Goal: Communication & Community: Answer question/provide support

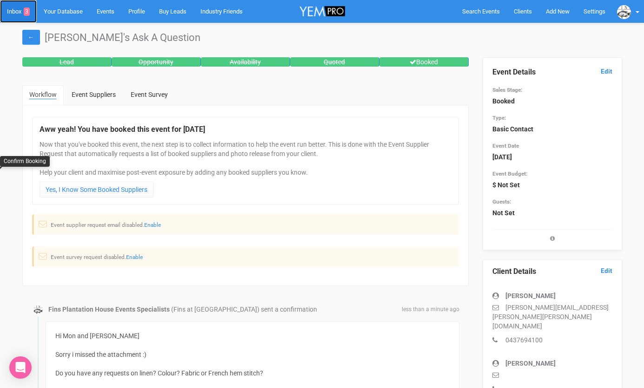
click at [17, 10] on link "Inbox 3" at bounding box center [18, 11] width 37 height 23
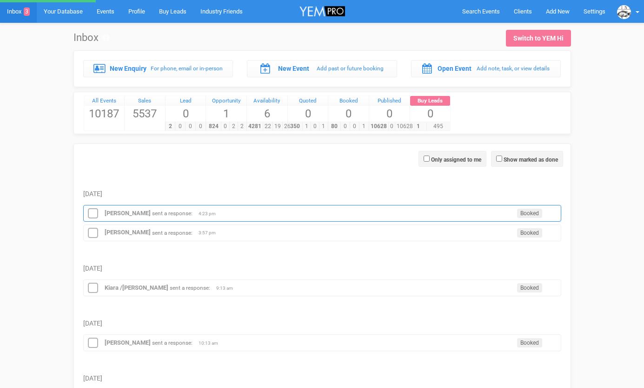
click at [90, 212] on icon at bounding box center [93, 213] width 14 height 12
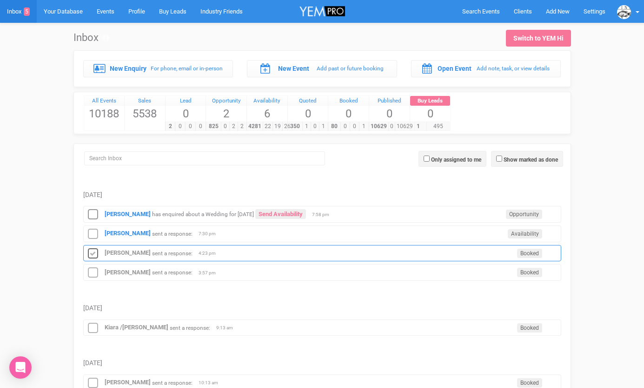
click at [90, 249] on icon at bounding box center [93, 254] width 14 height 12
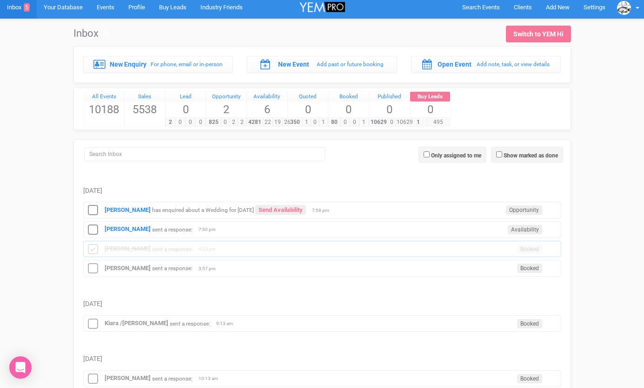
scroll to position [5, 0]
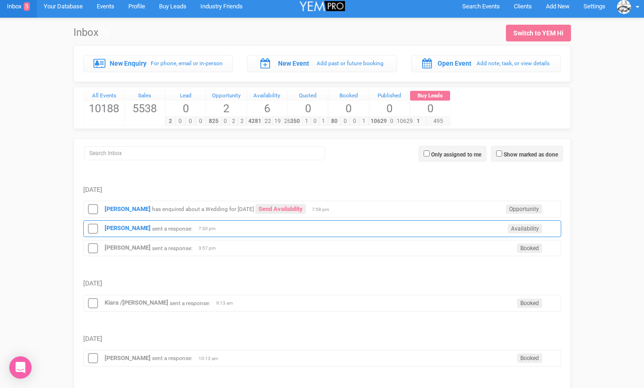
click at [124, 232] on div "Tarni Underhill sent a response: Availability 7:30 pm" at bounding box center [322, 228] width 478 height 17
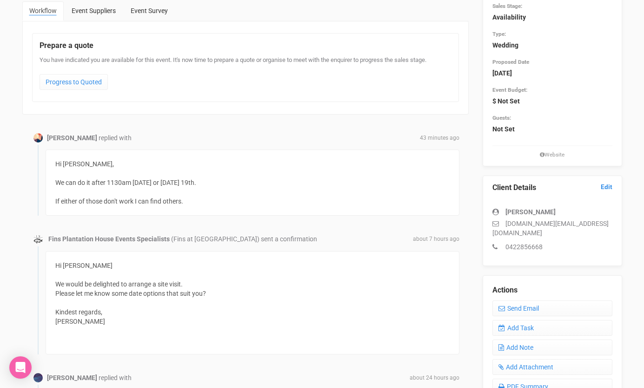
scroll to position [85, 0]
click at [510, 299] on link "Send Email" at bounding box center [553, 307] width 120 height 16
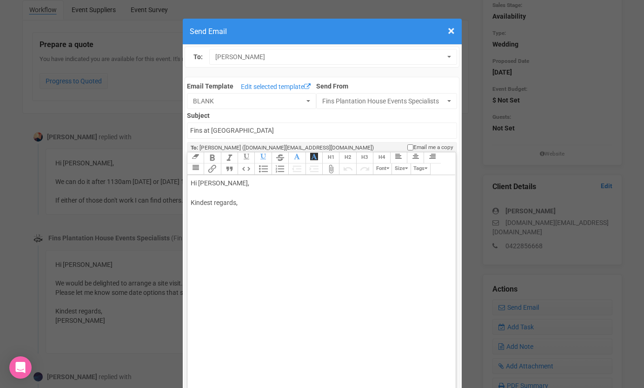
drag, startPoint x: 215, startPoint y: 181, endPoint x: 246, endPoint y: 180, distance: 30.7
click at [246, 180] on div "Hi Tarni Underhill, Kindest regards," at bounding box center [320, 202] width 259 height 49
click at [214, 237] on div "Hi Tarni Sunday 19th Oct is avail. Please confirm the best time? 11.30am? Kinde…" at bounding box center [320, 212] width 259 height 68
type trix-editor "<div>Hi Tarni&nbsp;<br><br>Sunday 19th Oct is avail. Please confirm the best ti…"
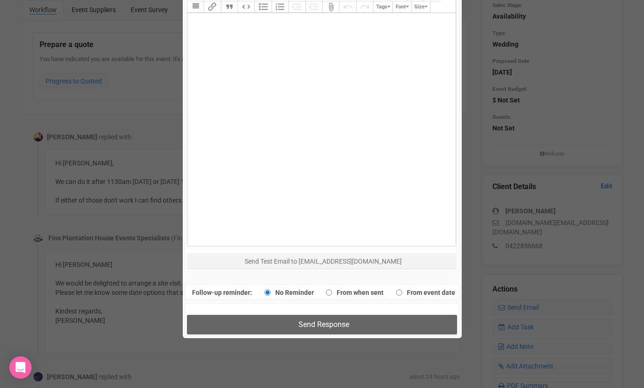
scroll to position [493, 0]
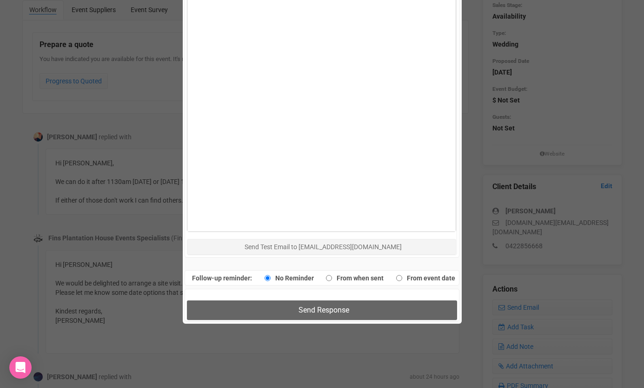
click at [227, 300] on div "Send Response" at bounding box center [322, 304] width 275 height 33
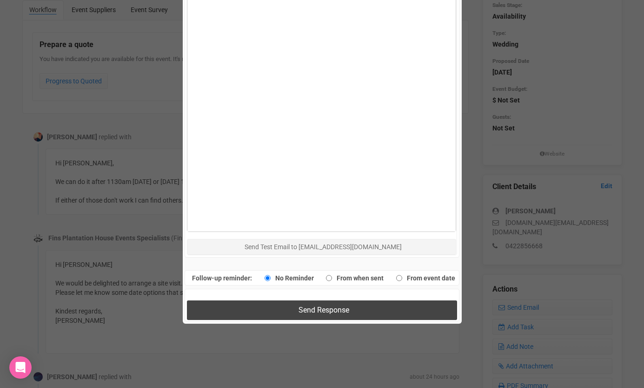
click at [228, 304] on button "Send Response" at bounding box center [322, 309] width 270 height 19
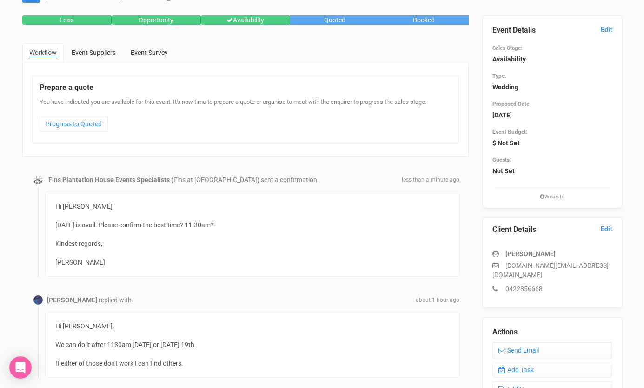
scroll to position [0, 0]
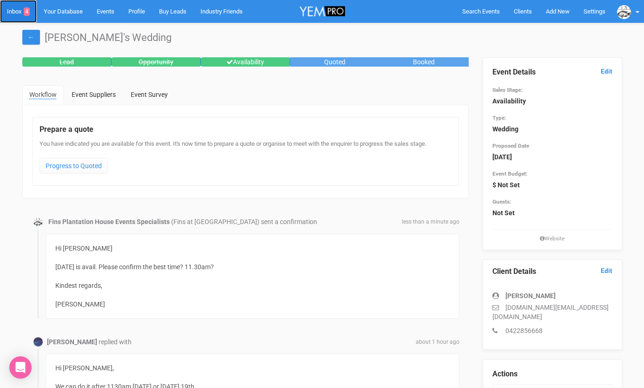
click at [21, 12] on link "Inbox 4" at bounding box center [18, 11] width 37 height 23
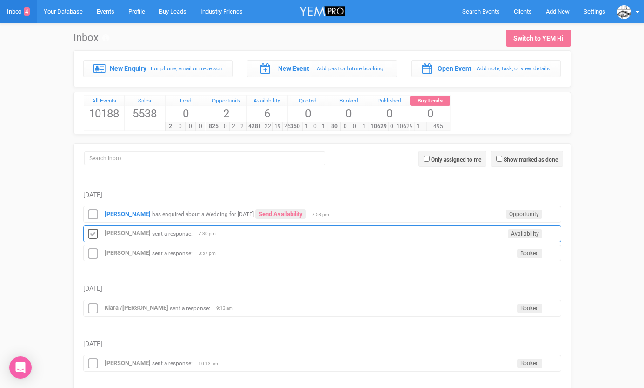
click at [96, 232] on icon at bounding box center [93, 234] width 14 height 12
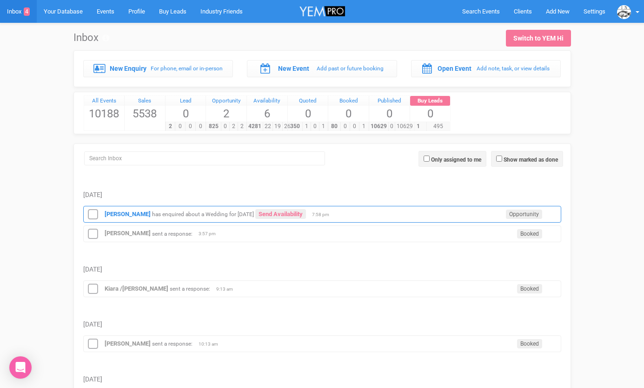
click at [119, 217] on div "Lauren Ayres has enquired about a Wedding for October 2026 Send Availability Op…" at bounding box center [322, 214] width 478 height 17
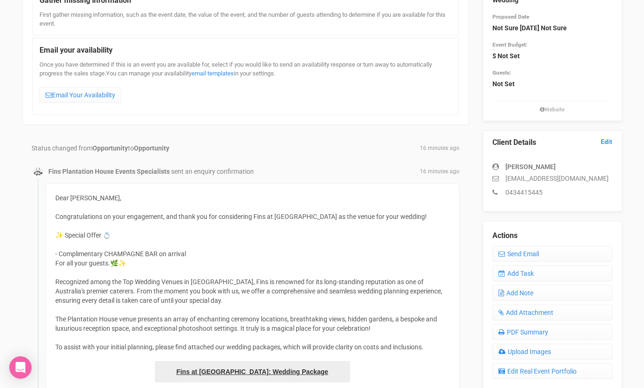
scroll to position [128, 0]
click at [100, 99] on link "Email Your Availability" at bounding box center [81, 96] width 82 height 16
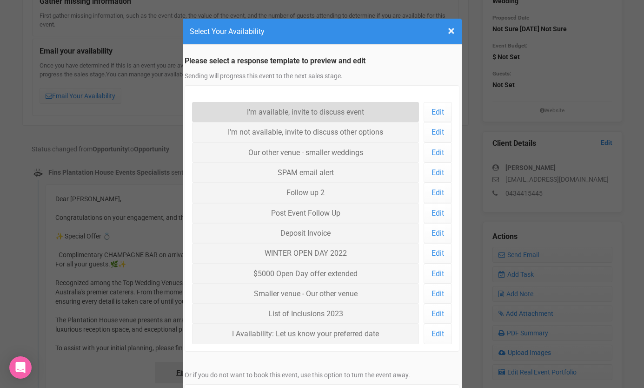
click at [211, 114] on link "I'm available, invite to discuss event" at bounding box center [305, 112] width 227 height 20
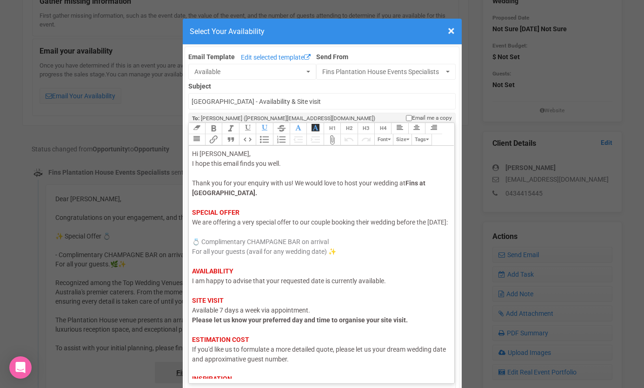
drag, startPoint x: 223, startPoint y: 232, endPoint x: 192, endPoint y: 230, distance: 31.2
click at [192, 226] on span "We are offering a very special offer to our couple booking their wedding before…" at bounding box center [320, 221] width 256 height 7
click at [236, 284] on span "I am happy to advise that your requested date is currently available." at bounding box center [289, 280] width 194 height 7
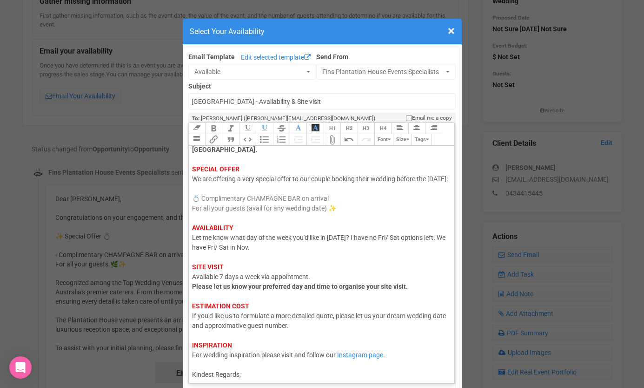
scroll to position [46, 0]
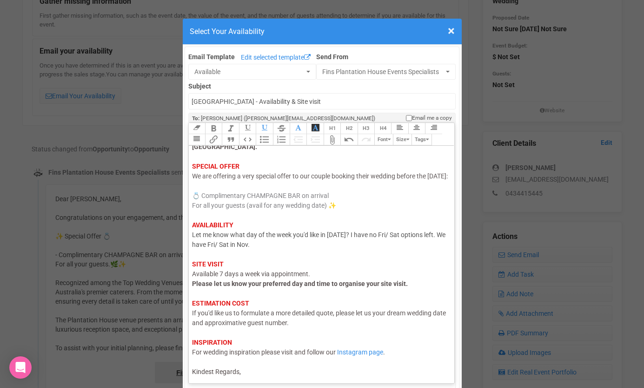
click at [316, 283] on div "Hi Lauren, I hope this email finds you well. Thank you for your enquiry with us…" at bounding box center [320, 240] width 256 height 274
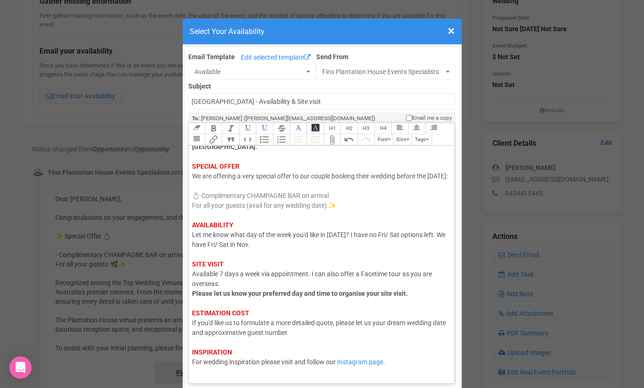
scroll to position [67, 0]
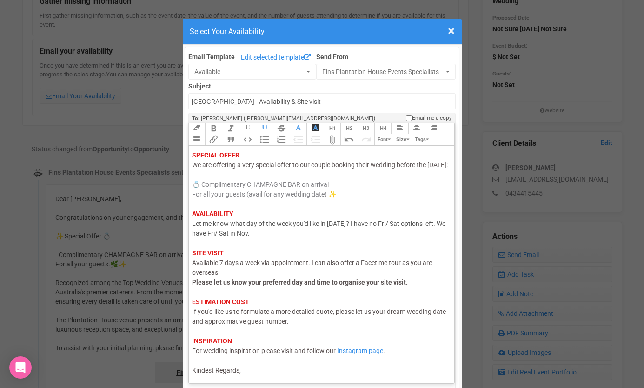
click at [268, 370] on div "Hi Lauren, I hope this email finds you well. Thank you for your enquiry with us…" at bounding box center [320, 233] width 256 height 283
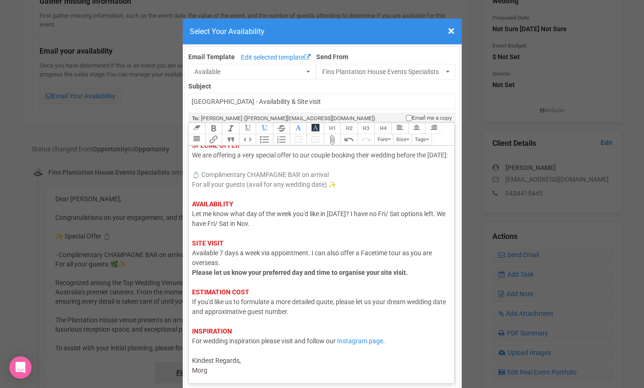
type trix-editor "<div><span style="color: rgb(95, 88, 88);">Hi Lauren,</span><br><span style="co…"
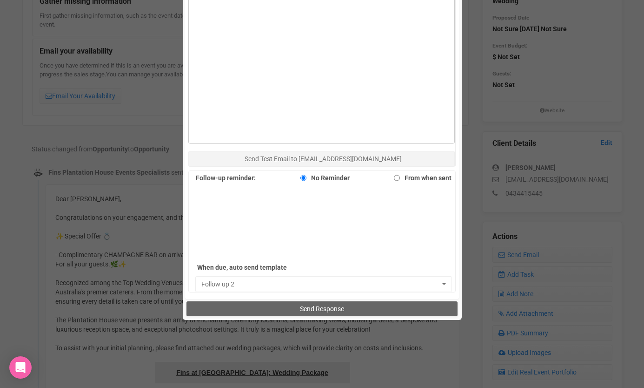
scroll to position [559, 0]
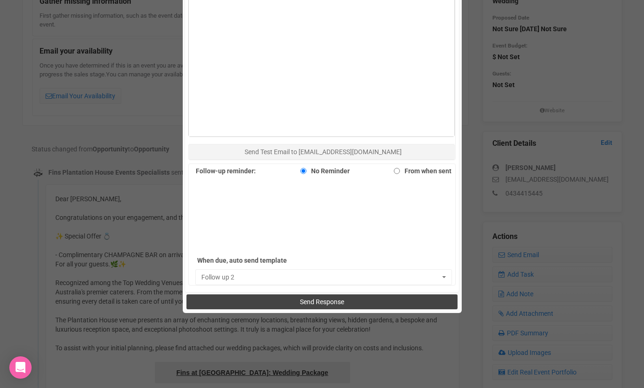
click at [281, 295] on button "Send Response" at bounding box center [322, 301] width 271 height 15
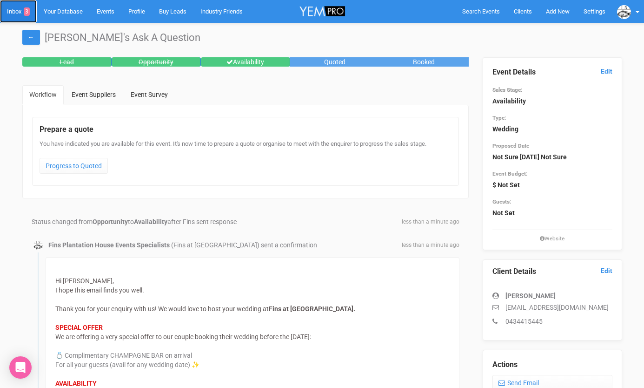
click at [14, 10] on link "Inbox 3" at bounding box center [18, 11] width 37 height 23
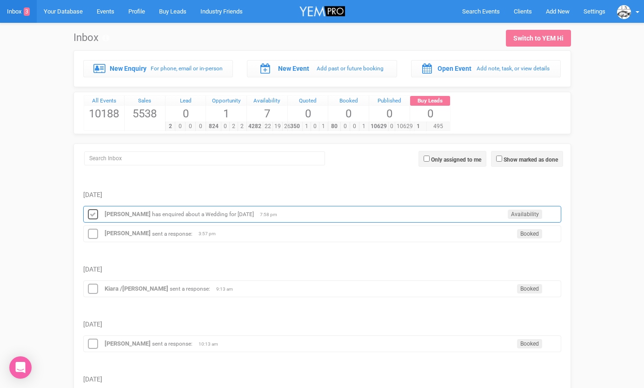
click at [93, 214] on icon at bounding box center [93, 214] width 14 height 12
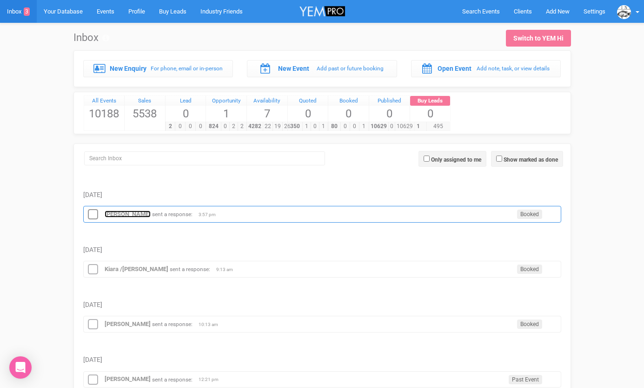
click at [114, 214] on strong "[PERSON_NAME]" at bounding box center [128, 213] width 46 height 7
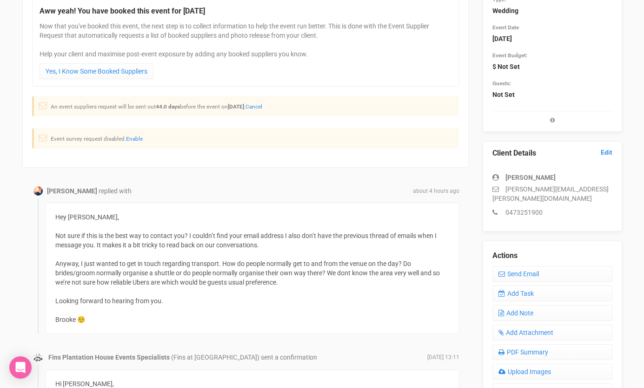
scroll to position [241, 0]
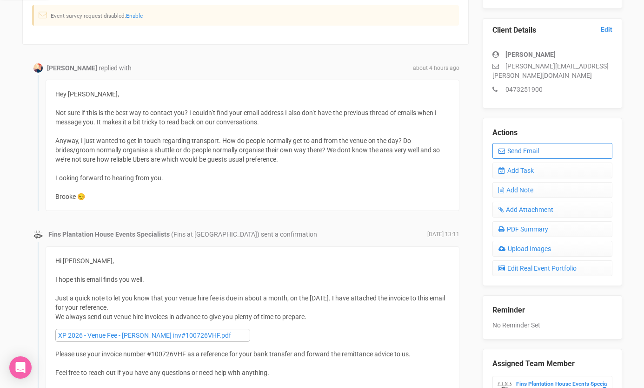
click at [516, 143] on link "Send Email" at bounding box center [553, 151] width 120 height 16
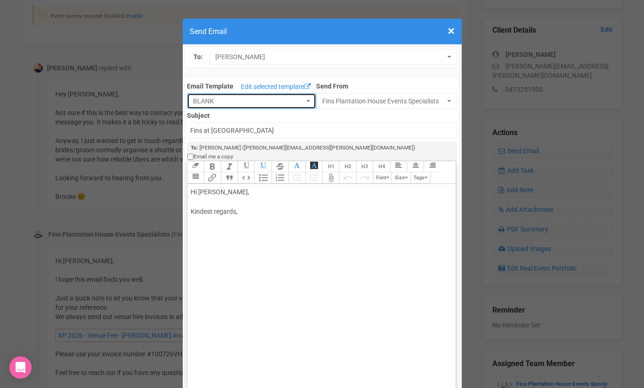
click at [285, 101] on span "BLANK" at bounding box center [248, 100] width 111 height 9
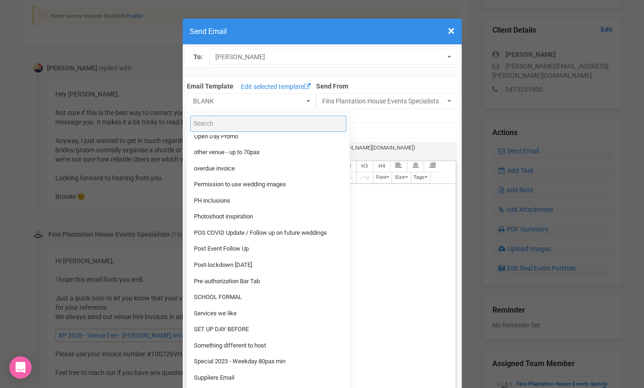
scroll to position [703, 0]
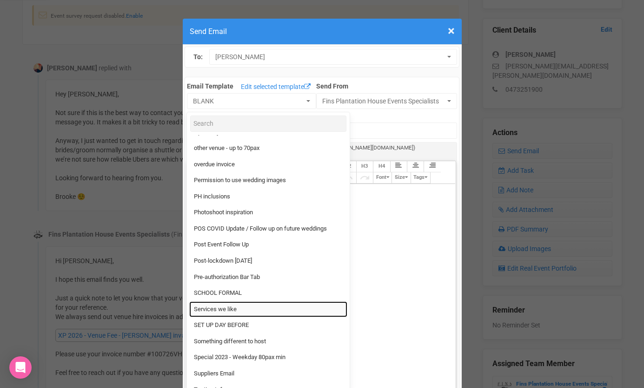
click at [248, 305] on link "Services we like" at bounding box center [268, 309] width 158 height 16
select select "89869"
type input "Fins Plantation House and services we like"
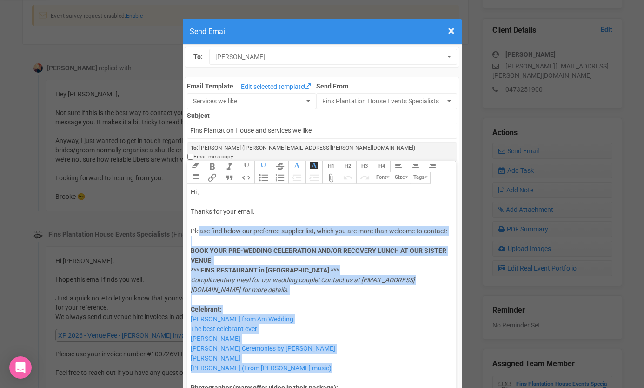
drag, startPoint x: 232, startPoint y: 375, endPoint x: 199, endPoint y: 219, distance: 159.4
click at [199, 219] on trix-editor "Hi , Thanks for your email. Please find below our preferred supplier list, whic…" at bounding box center [321, 300] width 268 height 233
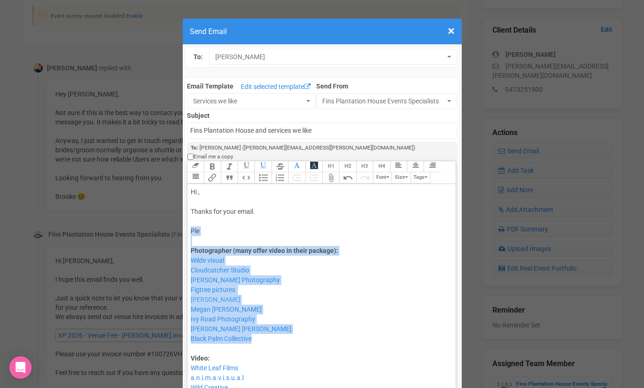
drag, startPoint x: 202, startPoint y: 337, endPoint x: 191, endPoint y: 220, distance: 117.3
click at [190, 220] on trix-editor "Hi , Thanks for your email. Ple Photographer (many offer video in their package…" at bounding box center [321, 300] width 268 height 233
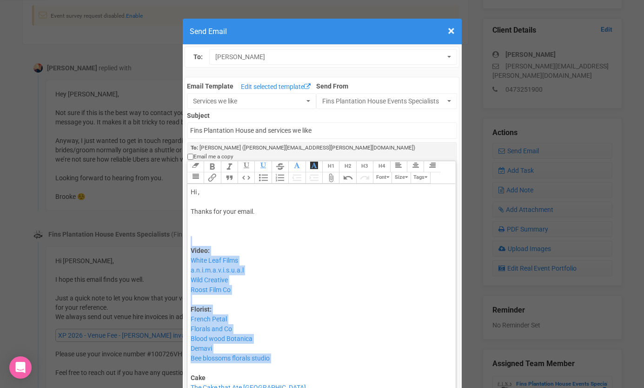
drag, startPoint x: 204, startPoint y: 360, endPoint x: 190, endPoint y: 228, distance: 131.9
click at [190, 229] on trix-editor "Hi , Thanks for your email. Video: White Leaf Films a.n.i.m.a.v.i.s.u.a.l Wild …" at bounding box center [321, 300] width 268 height 233
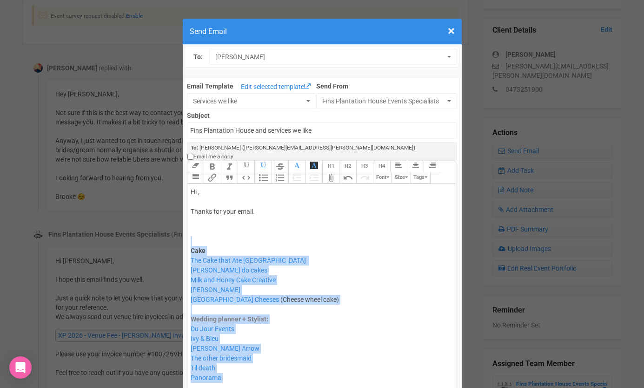
drag, startPoint x: 201, startPoint y: 375, endPoint x: 192, endPoint y: 234, distance: 140.8
click at [192, 234] on trix-editor "Hi , Thanks for your email. Cake The Cake that Ate Paris Marina Macha do cakes …" at bounding box center [321, 300] width 268 height 233
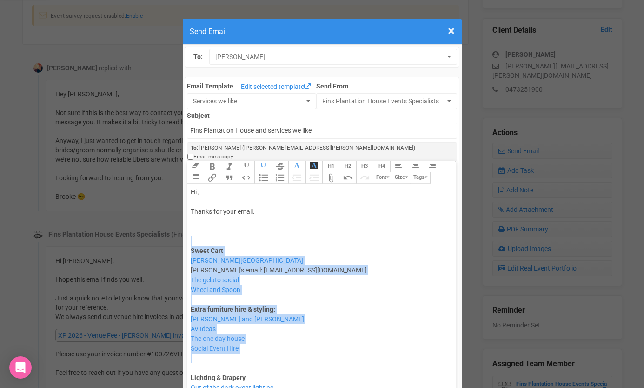
drag, startPoint x: 208, startPoint y: 356, endPoint x: 201, endPoint y: 227, distance: 129.1
click at [200, 236] on div "Sweet Cart Flossy Byron Bay Christina's email: flossybyronbay@gmail.com The gel…" at bounding box center [320, 304] width 259 height 137
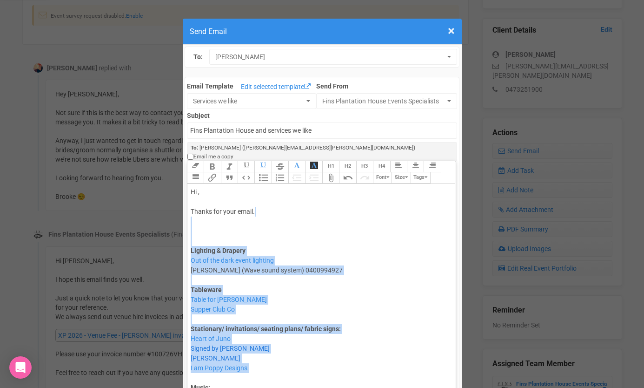
drag, startPoint x: 207, startPoint y: 365, endPoint x: 196, endPoint y: 215, distance: 150.2
click at [196, 216] on trix-editor "Hi , Thanks for your email. Lighting & Drapery Out of the dark event lighting M…" at bounding box center [321, 300] width 268 height 233
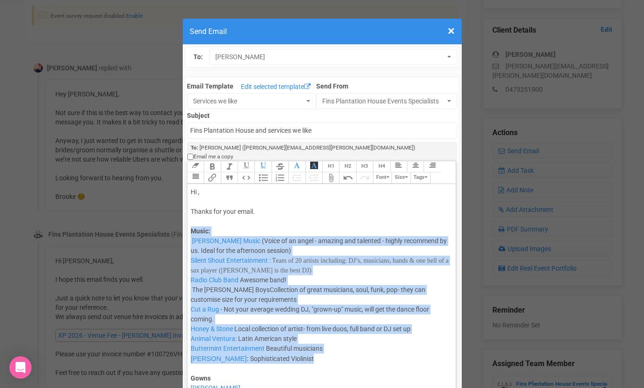
drag, startPoint x: 200, startPoint y: 359, endPoint x: 191, endPoint y: 221, distance: 138.0
click at [189, 222] on trix-editor "Hi , Thanks for your email. Music: Danielle Guest Music (Voice of an angel - am…" at bounding box center [321, 300] width 268 height 233
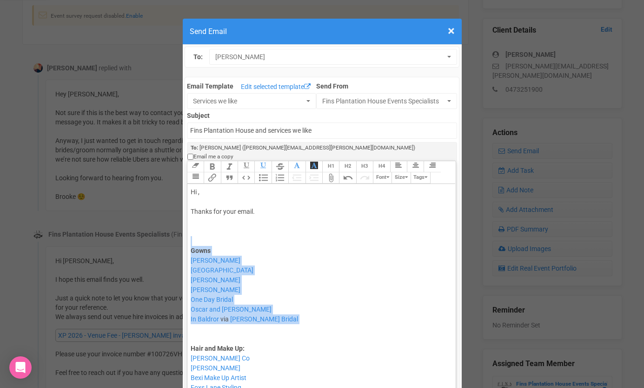
drag, startPoint x: 208, startPoint y: 321, endPoint x: 203, endPoint y: 227, distance: 93.7
click at [203, 228] on trix-editor "Hi , Thanks for your email. Gowns Kate Gubanyi Rue de Seine Bridal Karen Willis…" at bounding box center [321, 300] width 268 height 233
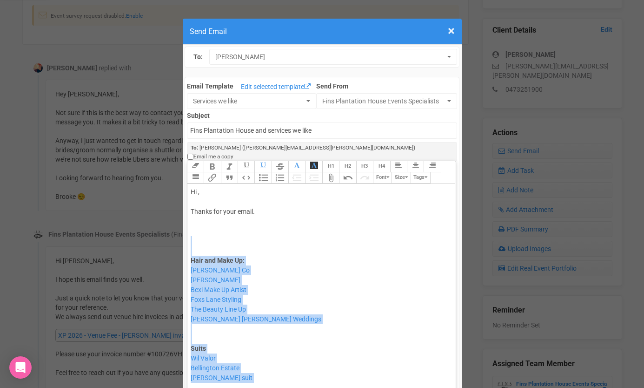
drag, startPoint x: 205, startPoint y: 376, endPoint x: 203, endPoint y: 237, distance: 138.7
click at [203, 237] on trix-editor "Hi , Thanks for your email. Hair and Make Up: Sarah Kelly Co Amy Spry Bexi Make…" at bounding box center [321, 300] width 268 height 233
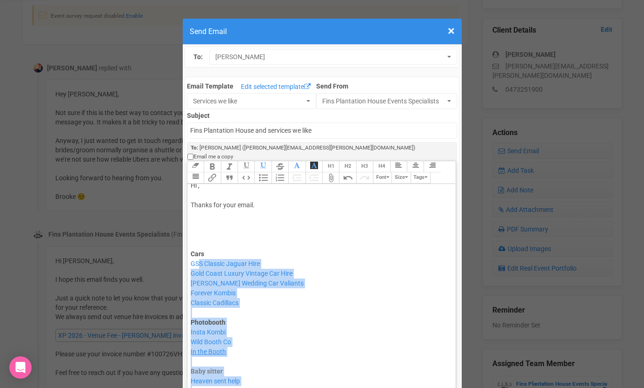
scroll to position [0, 0]
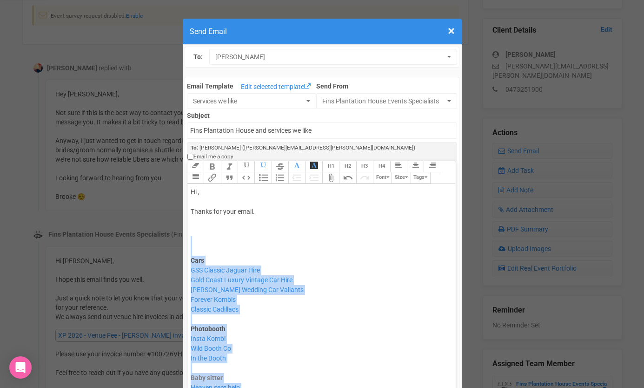
drag, startPoint x: 202, startPoint y: 336, endPoint x: 198, endPoint y: 235, distance: 101.0
click at [195, 238] on trix-editor "Hi , Thanks for your email. Cars GSS Classic Jaguar Hire Gold Coast Luxury Vint…" at bounding box center [321, 300] width 268 height 233
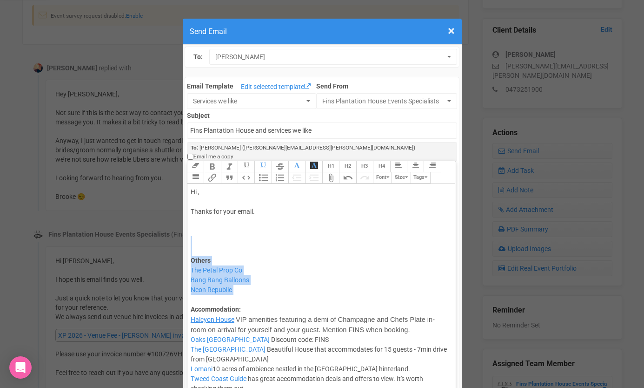
drag, startPoint x: 205, startPoint y: 291, endPoint x: 199, endPoint y: 229, distance: 62.2
click at [199, 236] on div "Others The Petal Prop Co Bang Bang Balloons Neon Republic Accommodation: Halcyo…" at bounding box center [320, 314] width 259 height 157
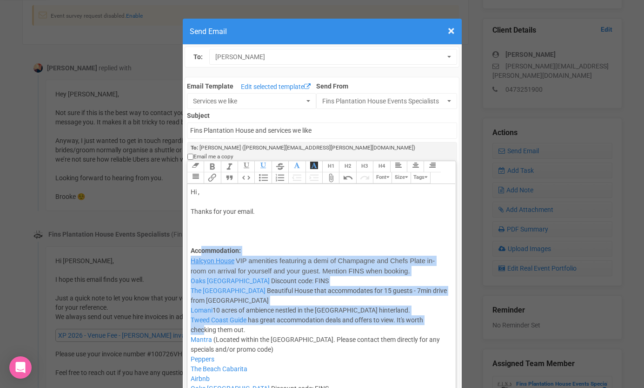
drag, startPoint x: 203, startPoint y: 315, endPoint x: 203, endPoint y: 243, distance: 71.6
click at [203, 243] on div "Accommodation: Halcyon House VIP amenities featuring a demi of Champagne and Ch…" at bounding box center [320, 285] width 259 height 99
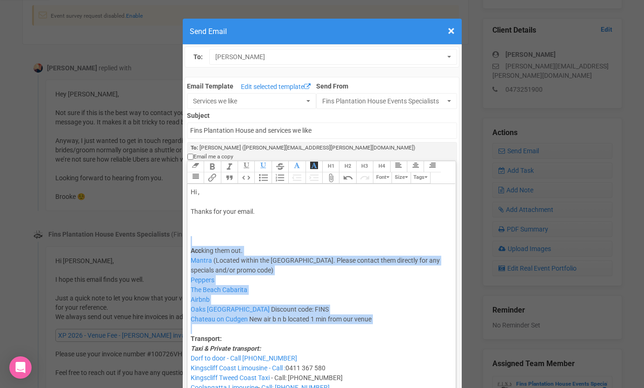
drag, startPoint x: 201, startPoint y: 323, endPoint x: 195, endPoint y: 227, distance: 96.5
click at [195, 227] on trix-editor "Hi , Thanks for your email. Acc king them out. Mantra (Located within the SALT …" at bounding box center [321, 300] width 268 height 233
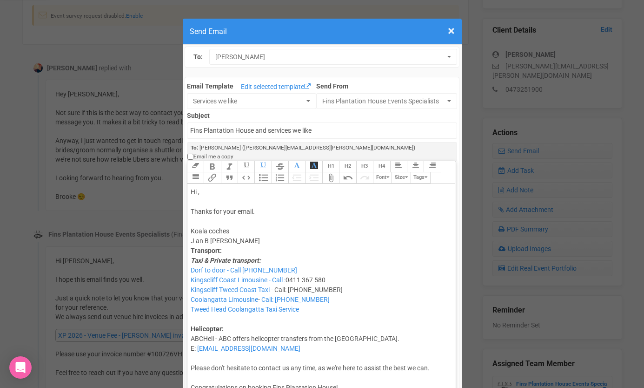
type trix-editor "<div>Hi ,<br><br>Thanks for your email. <br><br>Koala coches <br>J an B Coaches…"
drag, startPoint x: 239, startPoint y: 233, endPoint x: 190, endPoint y: 232, distance: 48.9
click at [190, 232] on trix-editor "Hi , Thanks for your email. Koala coches J an B Coaches Transport: Taxi & Priva…" at bounding box center [321, 300] width 268 height 233
click at [214, 167] on trix-toolbar "Link Unlink Bold Italic Strikethrough H1 H2 H3 H4 Link Quote Code Bullets Numbe…" at bounding box center [321, 172] width 268 height 23
paste input "https://www.jandbbuses.com.au/"
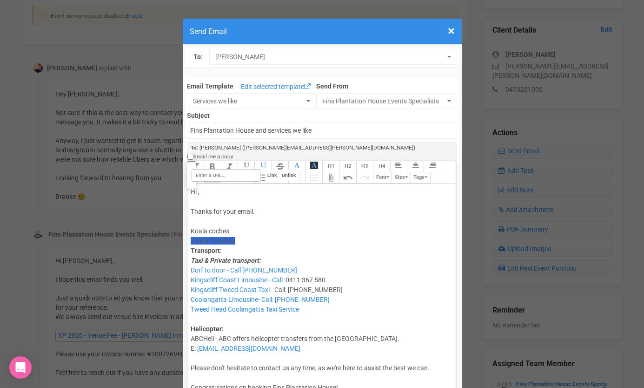
type input "https://www.jandbbuses.com.au/"
type trix-editor "<div>Hi ,<br><br>Thanks for your email. <br><br>Koala coches <br><a href="https…"
drag, startPoint x: 230, startPoint y: 221, endPoint x: 190, endPoint y: 221, distance: 40.5
click at [190, 221] on trix-editor "Hi , Thanks for your email. Koala coches J an B Coaches Transport: Taxi & Priva…" at bounding box center [321, 300] width 268 height 233
click at [214, 169] on trix-toolbar "Link Unlink Bold Italic Strikethrough H1 H2 H3 H4 Link Quote Code Bullets Numbe…" at bounding box center [321, 172] width 268 height 23
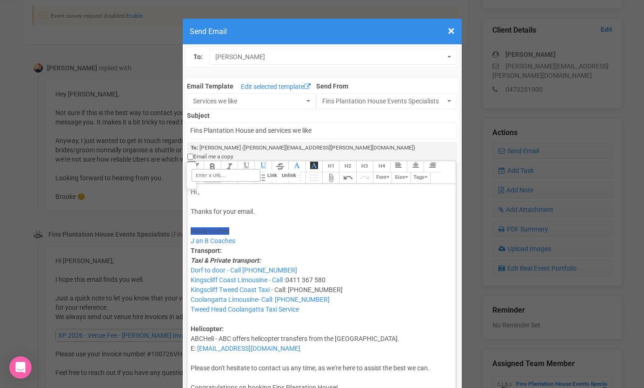
paste input "https://www.koalakoaches.com.au/"
type input "https://www.koalakoaches.com.au/"
click at [235, 211] on div "Hi , Thanks for your email. Koala coches J an B Coaches Transport: Taxi & Priva…" at bounding box center [320, 270] width 259 height 166
type trix-editor "<div>Hi ,<br><br>Thanks for your email. <br>Currumbin Valley Coaches<br><a href…"
drag, startPoint x: 267, startPoint y: 212, endPoint x: 187, endPoint y: 211, distance: 79.1
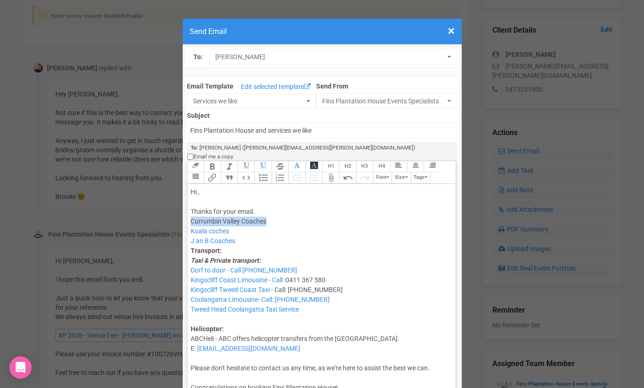
click at [188, 211] on trix-editor "Hi , Thanks for your email. Currumbin Valley Coaches Koala coches J an B Coache…" at bounding box center [321, 300] width 268 height 233
click at [209, 171] on trix-toolbar "Link Unlink Bold Italic Strikethrough H1 H2 H3 H4 Link Quote Code Bullets Numbe…" at bounding box center [321, 172] width 268 height 23
paste input "https://currumbinvalleybusandcoach.com.au/"
type input "https://currumbinvalleybusandcoach.com.au/"
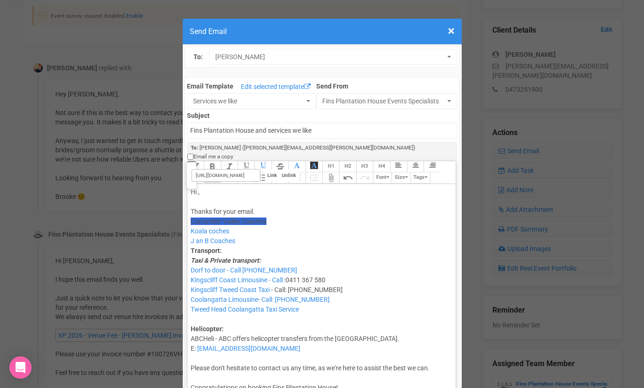
scroll to position [0, 0]
click at [256, 238] on div "Hi , Thanks for your email. Currumbin Valley Coaches Koala coches J an B Coache…" at bounding box center [320, 270] width 259 height 166
drag, startPoint x: 273, startPoint y: 212, endPoint x: 187, endPoint y: 212, distance: 86.1
click at [187, 212] on trix-editor "Hi , Thanks for your email. Currumbin Valley Coaches Koala coches J an B Coache…" at bounding box center [321, 300] width 268 height 233
click at [210, 169] on trix-toolbar "Link Unlink Bold Italic Strikethrough H1 H2 H3 H4 Link Quote Code Bullets Numbe…" at bounding box center [321, 172] width 268 height 23
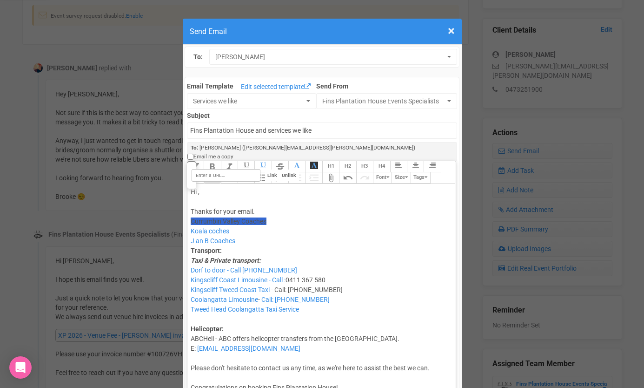
paste input "https://currumbinvalleybusandcoach.com.au/"
type input "https://currumbinvalleybusandcoach.com.au/"
click at [238, 233] on div "Hi , Thanks for your email. Currumbin Valley Coaches Koala coches J an B Coache…" at bounding box center [320, 270] width 259 height 166
click at [261, 202] on div "Hi , Thanks for your email. Currumbin Valley Coaches Koala coches J an B Coache…" at bounding box center [320, 270] width 259 height 166
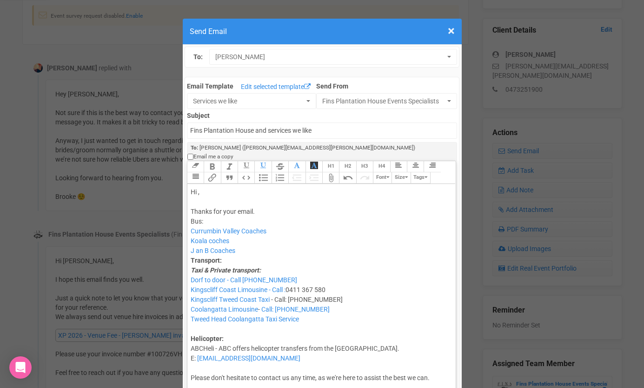
drag, startPoint x: 208, startPoint y: 215, endPoint x: 188, endPoint y: 215, distance: 19.5
click at [188, 215] on trix-editor "Hi , Thanks for your email. Bus: Currumbin Valley Coaches Koala coches J an B C…" at bounding box center [321, 300] width 268 height 233
click at [191, 256] on strong "Transport:" at bounding box center [206, 259] width 31 height 7
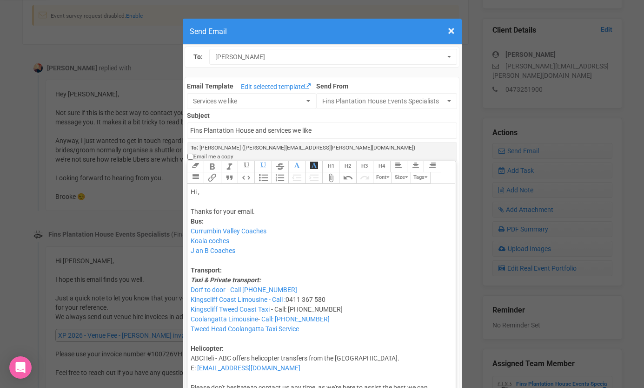
click at [265, 200] on div "Hi , Thanks for your email. Bus: Currumbin Valley Coaches Koala coches J an B C…" at bounding box center [320, 280] width 259 height 186
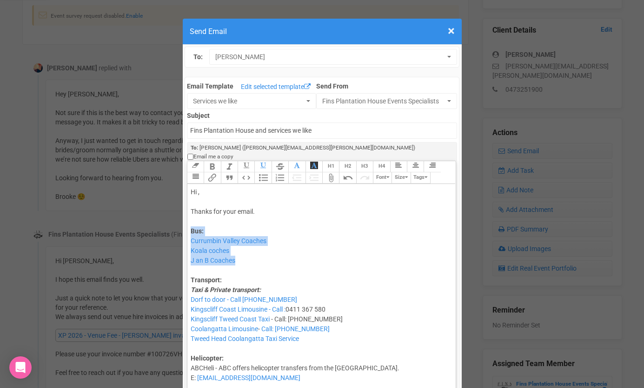
drag, startPoint x: 246, startPoint y: 255, endPoint x: 191, endPoint y: 222, distance: 63.7
click at [191, 223] on div "Hi , Thanks for your email. Bus: Currumbin Valley Coaches Koala coches J an B C…" at bounding box center [320, 284] width 259 height 195
copy div "Bus: Currumbin Valley Coaches Koala coches J an B Coaches"
click at [274, 264] on div "Hi , Thanks for your email. Bus: Currumbin Valley Coaches Koala coches J an B C…" at bounding box center [320, 284] width 259 height 195
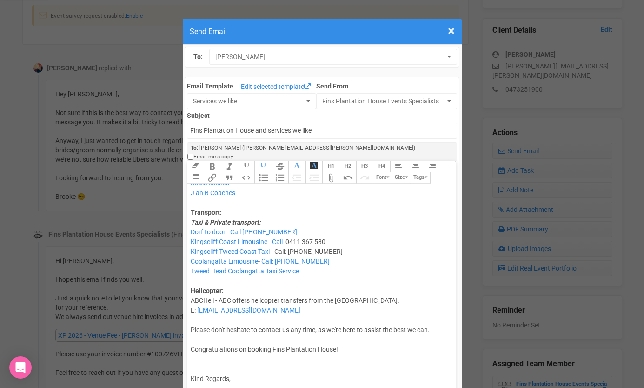
scroll to position [77, 0]
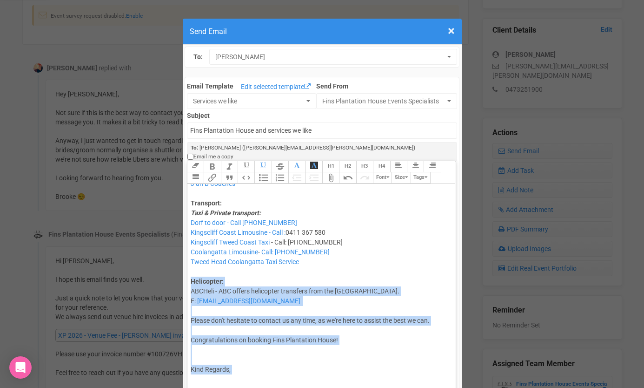
drag, startPoint x: 239, startPoint y: 369, endPoint x: 192, endPoint y: 268, distance: 112.4
click at [192, 268] on trix-editor "Hi , Thanks for your email. Bus: Currumbin Valley Coaches Koala coches J an B C…" at bounding box center [321, 300] width 268 height 233
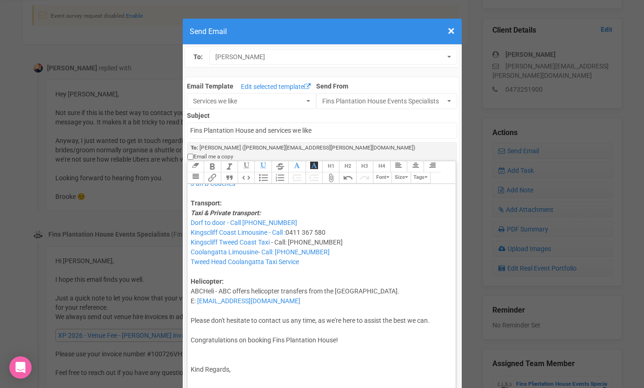
scroll to position [0, 0]
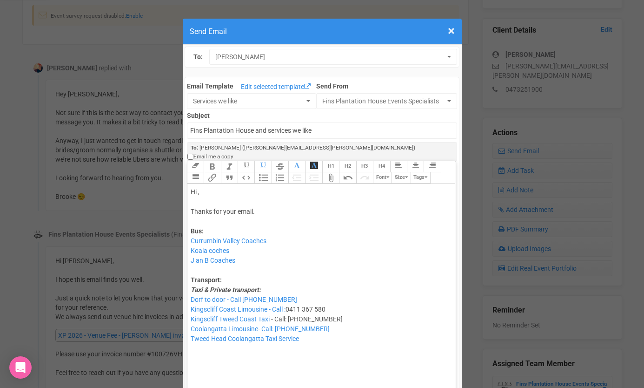
click at [198, 187] on div "Hi , Thanks for your email. Bus: Currumbin Valley Coaches Koala coches J an B C…" at bounding box center [320, 289] width 259 height 205
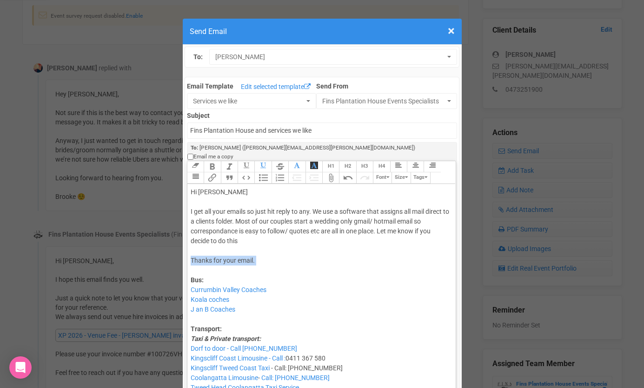
drag, startPoint x: 202, startPoint y: 261, endPoint x: 190, endPoint y: 249, distance: 16.8
click at [191, 250] on div "Hi Brooke I get all your emails so just hit reply to any. We use a software tha…" at bounding box center [320, 314] width 259 height 254
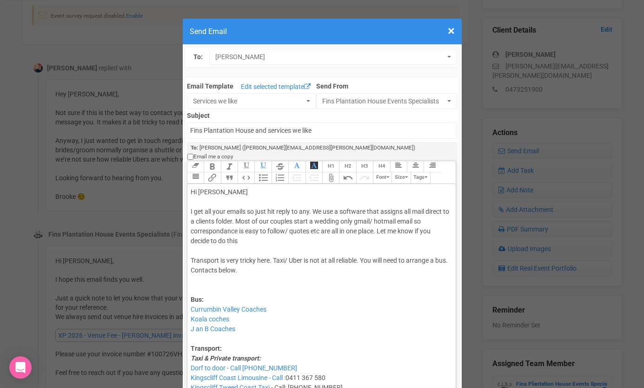
click at [361, 252] on div "Hi Brooke I get all your emails so just hit reply to any. We use a software tha…" at bounding box center [320, 324] width 259 height 274
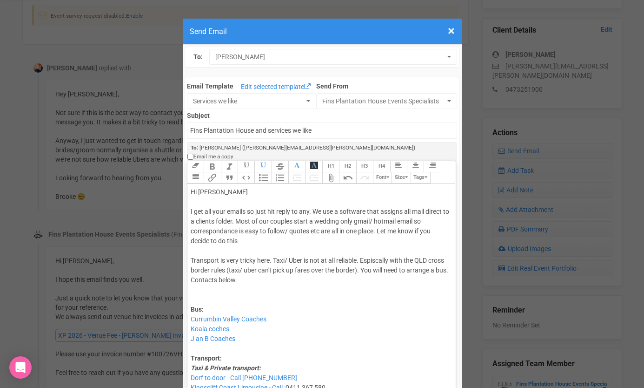
click at [375, 250] on div "Hi Brooke I get all your emails so just hit reply to any. We use a software tha…" at bounding box center [320, 328] width 259 height 283
click at [386, 253] on div "Hi Brooke I get all your emails so just hit reply to any. We use a software tha…" at bounding box center [320, 328] width 259 height 283
click at [393, 278] on div "Hi Brooke I get all your emails so just hit reply to any. We use a software tha…" at bounding box center [320, 328] width 259 height 283
click at [194, 192] on div "Hi Brooke I get all your emails so just hit reply to any. We use a software tha…" at bounding box center [320, 328] width 259 height 283
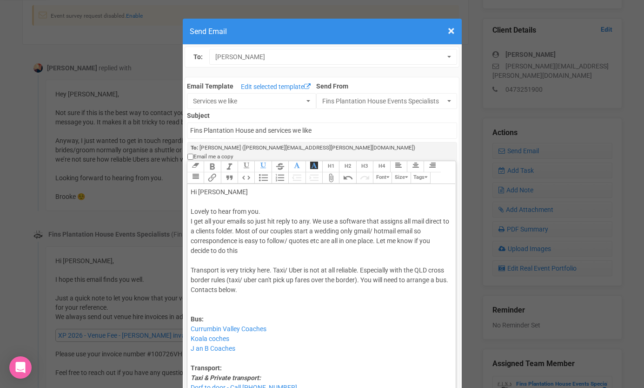
click at [267, 205] on div "Hi Brooke Lovely to hear from you. I get all your emails so just hit reply to a…" at bounding box center [320, 333] width 259 height 293
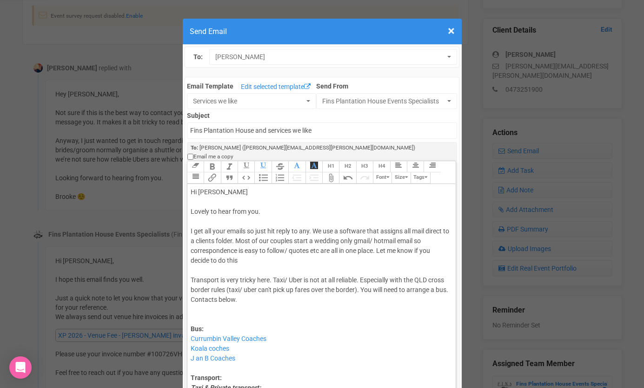
click at [341, 223] on div "Hi Brooke Lovely to hear from you. I get all your emails so just hit reply to a…" at bounding box center [320, 338] width 259 height 303
click at [234, 231] on div "Hi Brooke Lovely to hear from you. I get all your emails so just hit reply to a…" at bounding box center [320, 338] width 259 height 303
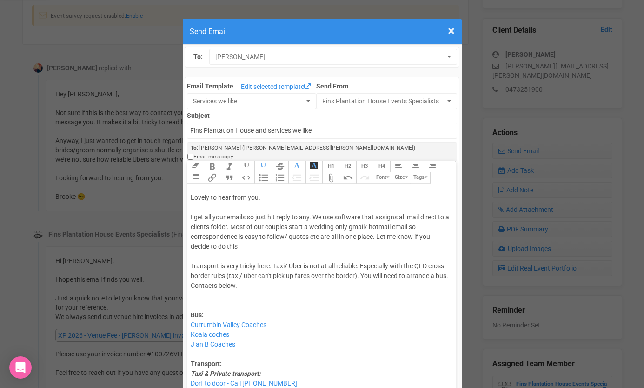
scroll to position [19, 0]
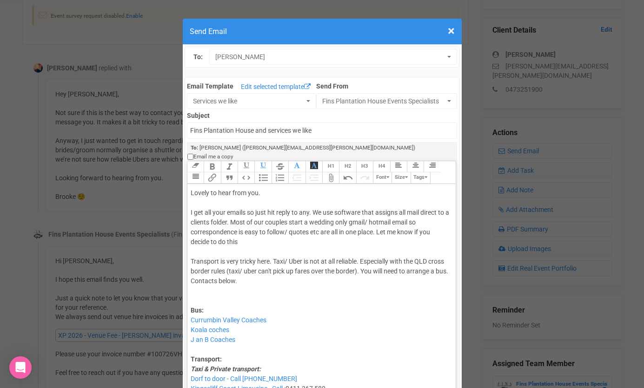
click at [214, 293] on div "Hi Brooke Lovely to hear from you. I get all your emails so just hit reply to a…" at bounding box center [320, 319] width 259 height 303
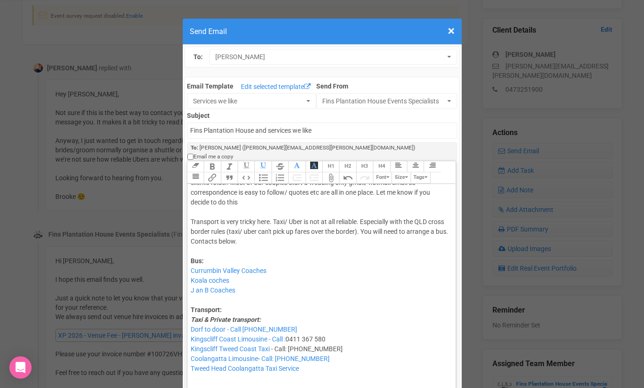
scroll to position [77, 0]
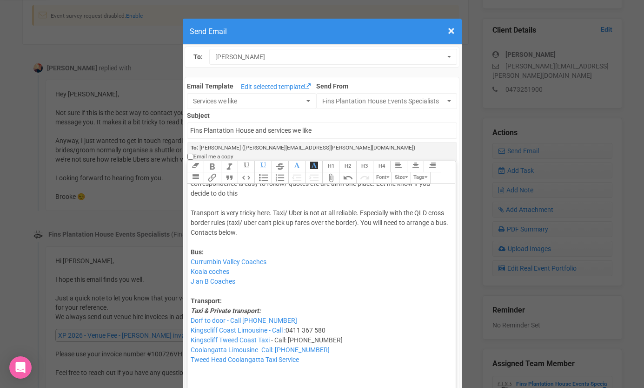
click at [205, 366] on div "Hi Brooke Lovely to hear from you. I get all your emails so just hit reply to a…" at bounding box center [320, 266] width 259 height 293
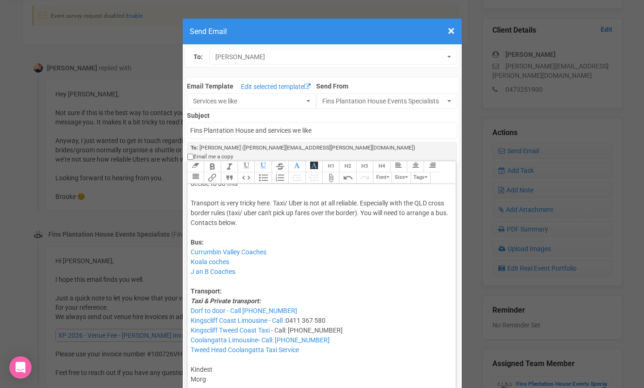
type trix-editor "<div>Hi Brooke<br><br>Lovely to hear from you. <br><br>I get all your emails so…"
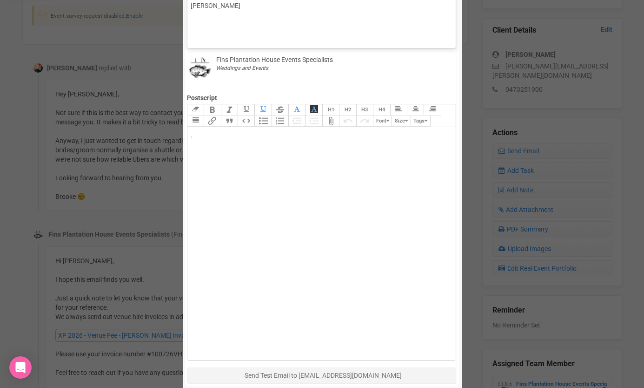
scroll to position [437, 0]
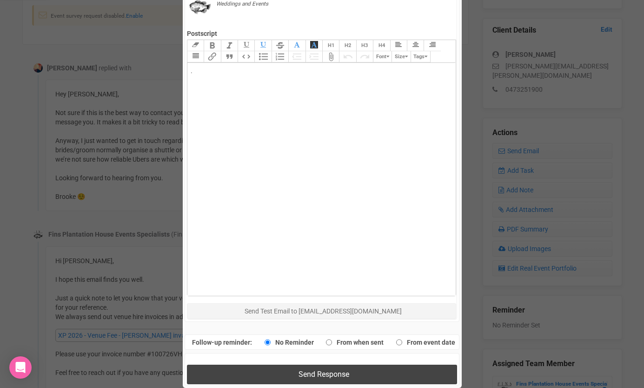
click at [267, 364] on button "Send Response" at bounding box center [322, 373] width 270 height 19
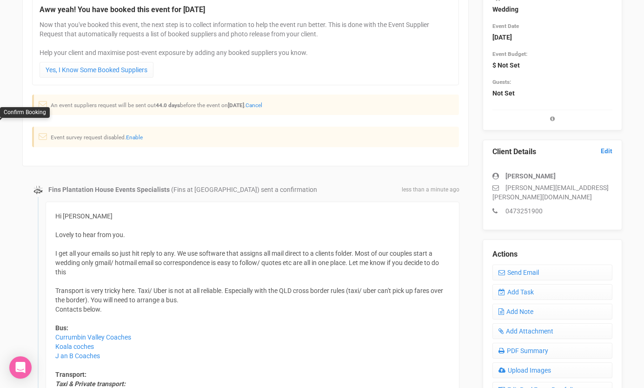
scroll to position [0, 0]
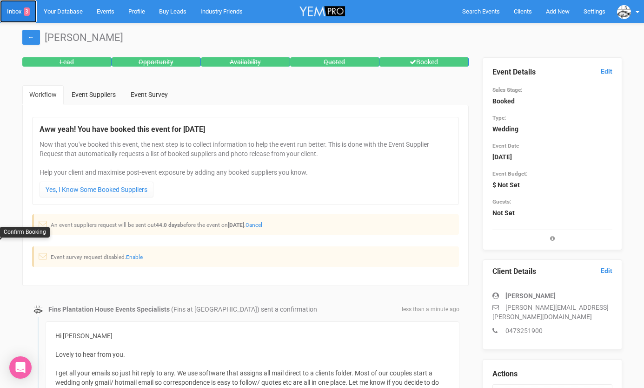
click at [20, 11] on link "Inbox 3" at bounding box center [18, 11] width 37 height 23
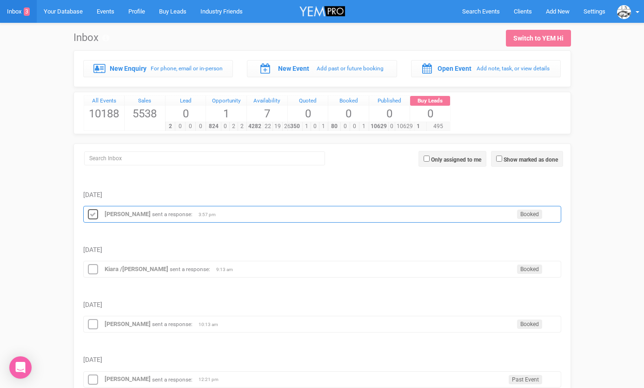
click at [91, 211] on icon at bounding box center [93, 214] width 14 height 12
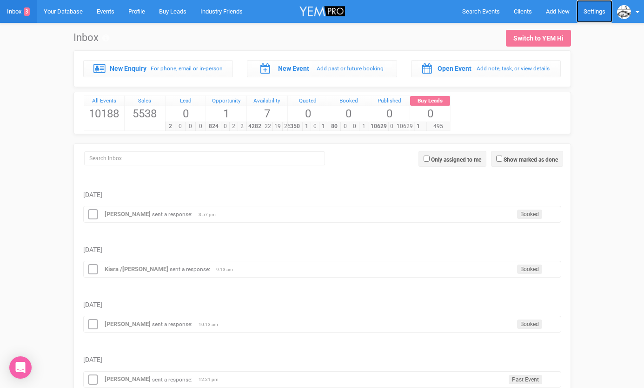
click at [582, 11] on link "Settings" at bounding box center [595, 11] width 36 height 23
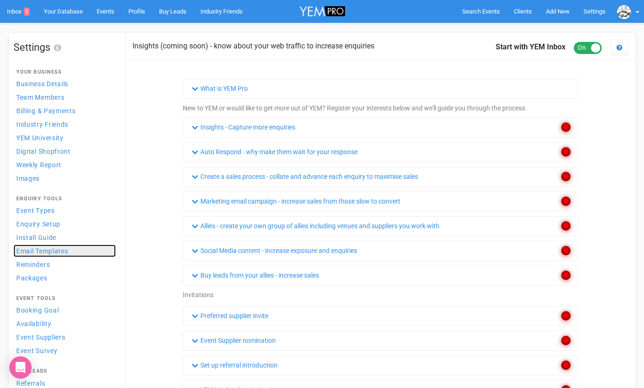
click at [40, 249] on span "Email Templates" at bounding box center [42, 250] width 52 height 7
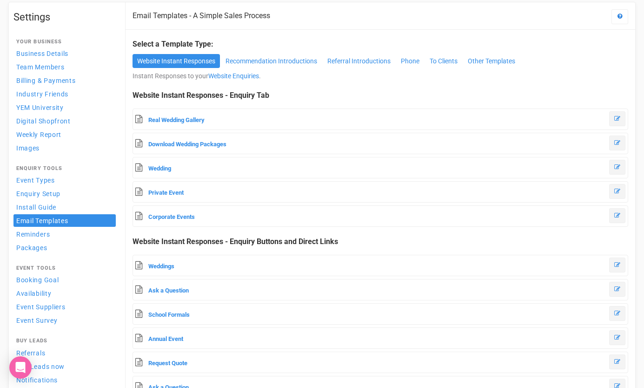
scroll to position [31, 0]
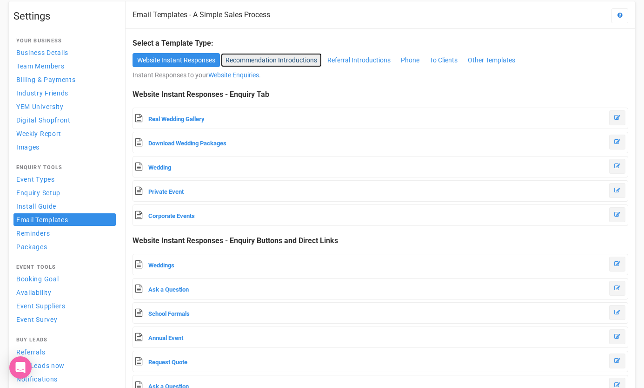
click at [263, 61] on link "Recommendation Introductions" at bounding box center [271, 60] width 101 height 14
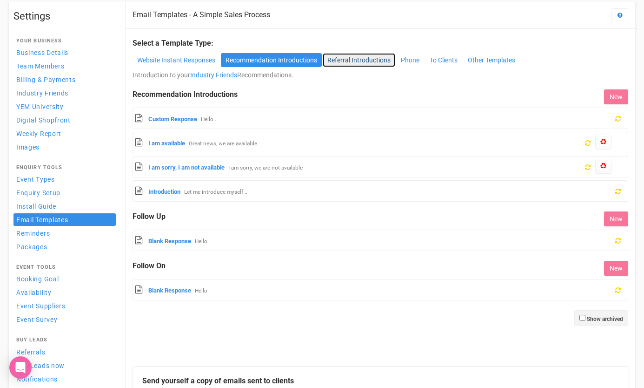
click at [338, 56] on link "Referral Introductions" at bounding box center [359, 60] width 73 height 14
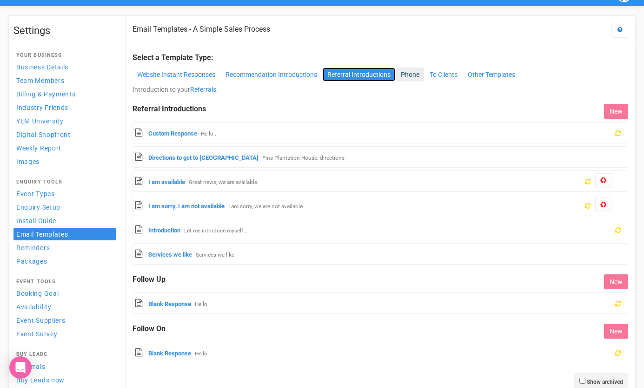
scroll to position [16, 0]
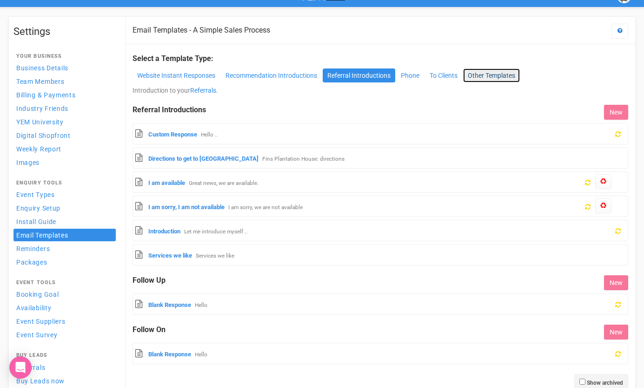
click at [496, 75] on link "Other Templates" at bounding box center [491, 75] width 57 height 14
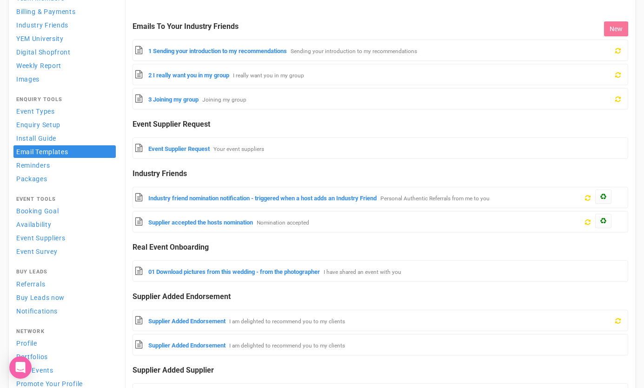
scroll to position [0, 0]
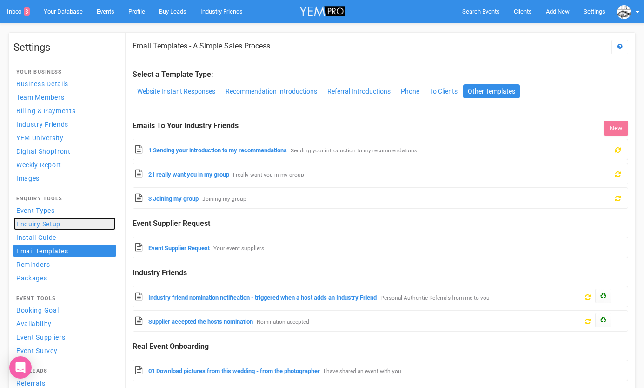
click at [51, 226] on span "Enquiry Setup" at bounding box center [38, 223] width 44 height 7
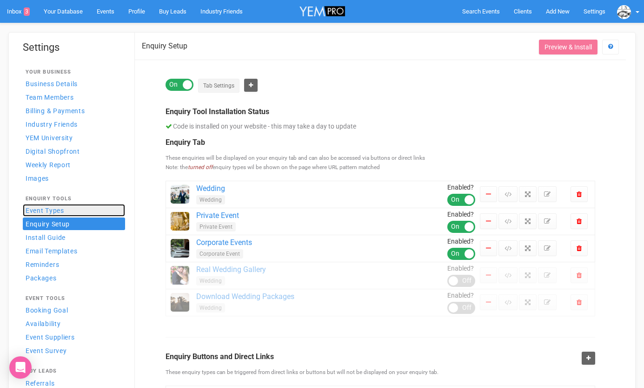
click at [46, 211] on span "Event Types" at bounding box center [45, 210] width 39 height 7
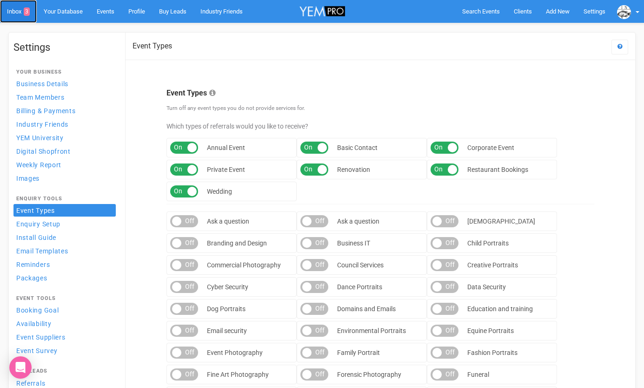
click at [21, 9] on link "Inbox 3" at bounding box center [18, 11] width 37 height 23
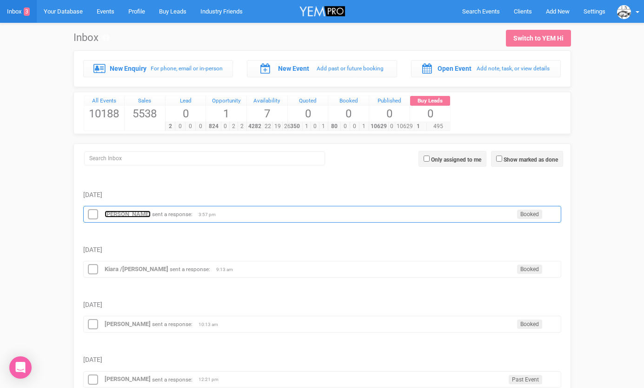
click at [126, 212] on strong "Brooke Parker" at bounding box center [128, 213] width 46 height 7
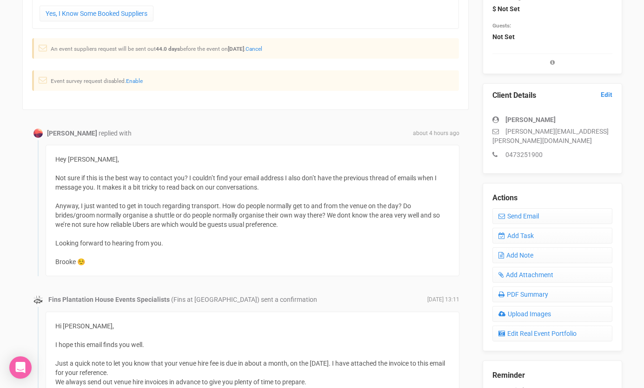
scroll to position [222, 0]
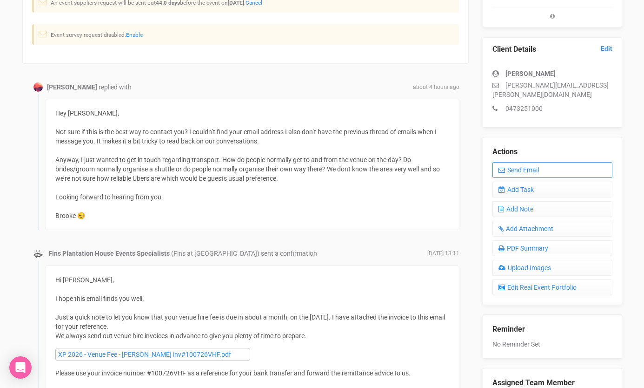
click at [508, 163] on link "Send Email" at bounding box center [553, 170] width 120 height 16
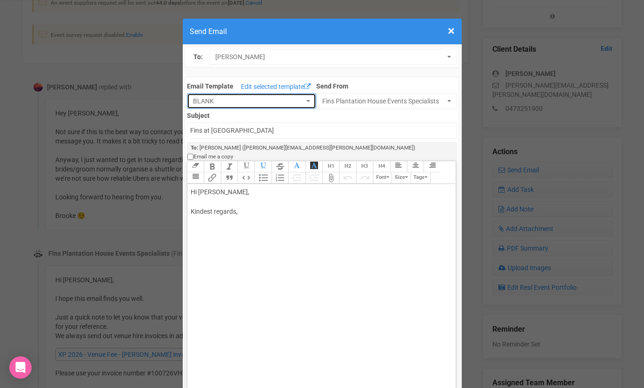
click at [296, 103] on span "BLANK" at bounding box center [248, 100] width 111 height 9
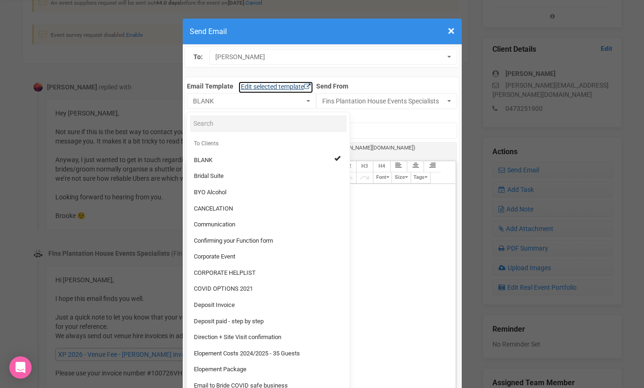
click at [282, 85] on link "Edit selected template" at bounding box center [276, 87] width 74 height 12
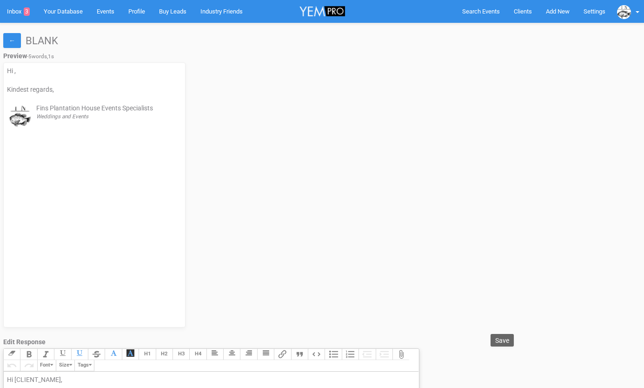
scroll to position [16, 0]
click at [14, 39] on link "←" at bounding box center [12, 40] width 18 height 15
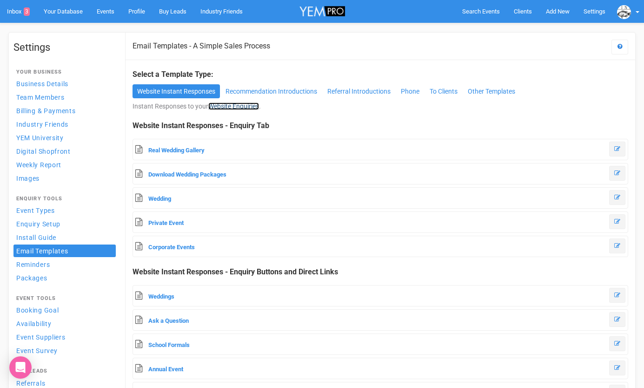
click at [220, 106] on link "Website Enquiries" at bounding box center [233, 105] width 51 height 7
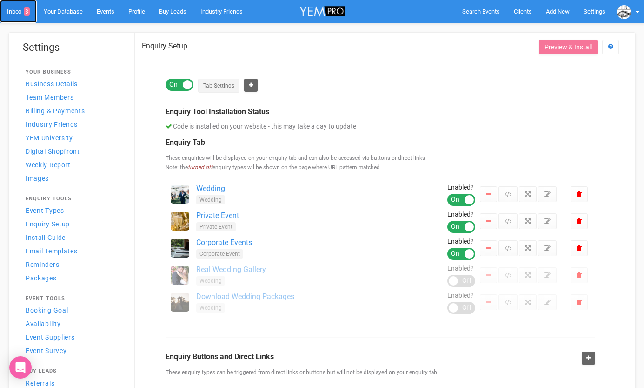
click at [21, 12] on link "Inbox 3" at bounding box center [18, 11] width 37 height 23
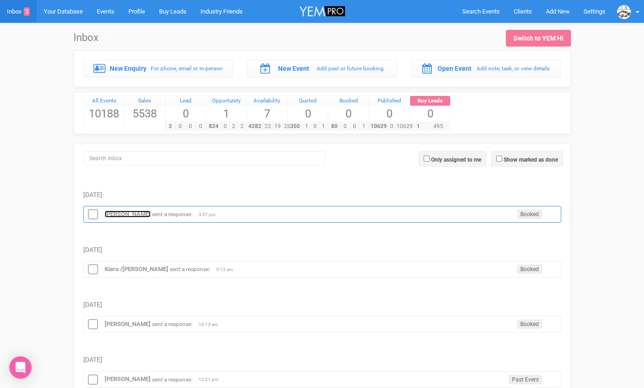
click at [126, 214] on strong "[PERSON_NAME]" at bounding box center [128, 213] width 46 height 7
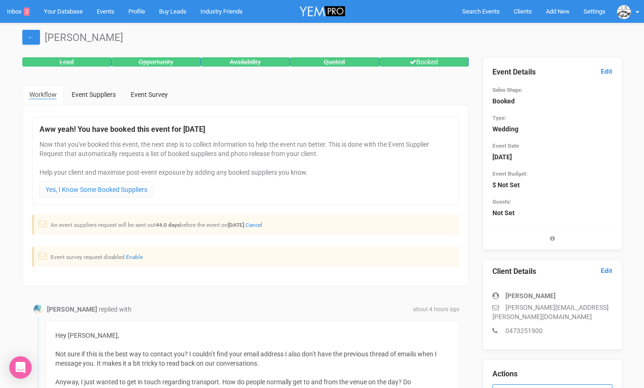
click at [530, 384] on link "Send Email" at bounding box center [553, 392] width 120 height 16
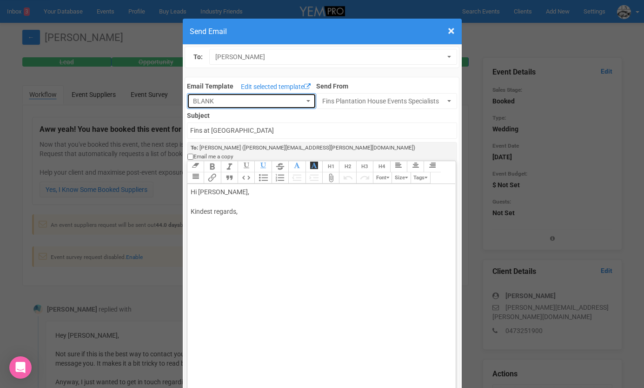
click at [258, 104] on span "BLANK" at bounding box center [248, 100] width 111 height 9
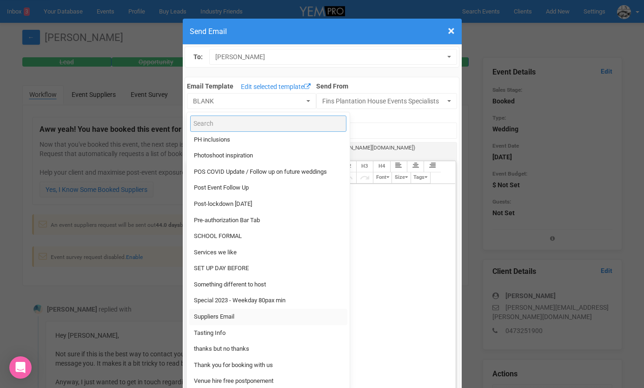
scroll to position [776, 0]
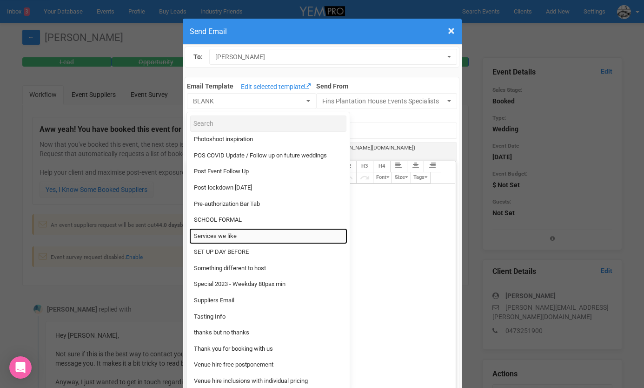
click at [230, 234] on span "Services we like" at bounding box center [215, 236] width 43 height 9
select select "89869"
type input "Fins Plantation House and services we like"
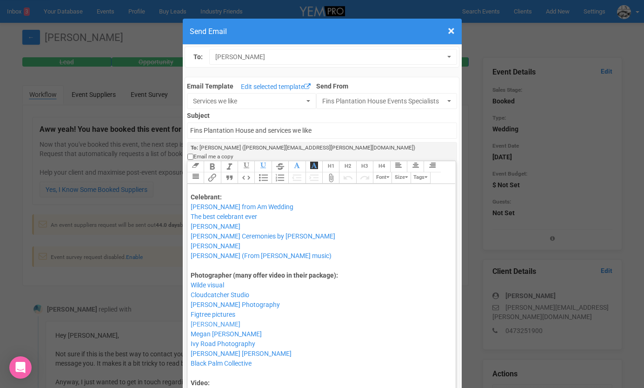
scroll to position [113, 0]
click at [280, 87] on link "Edit selected template" at bounding box center [276, 87] width 74 height 12
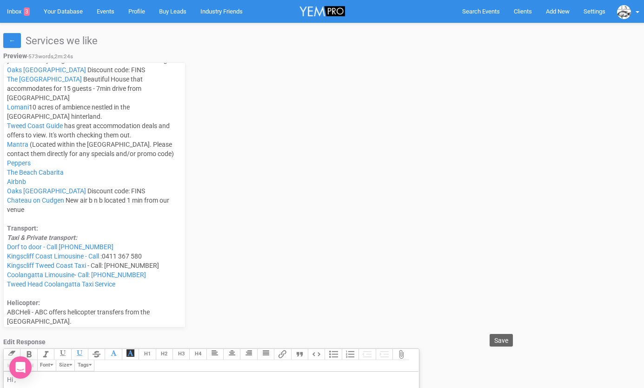
scroll to position [1458, 0]
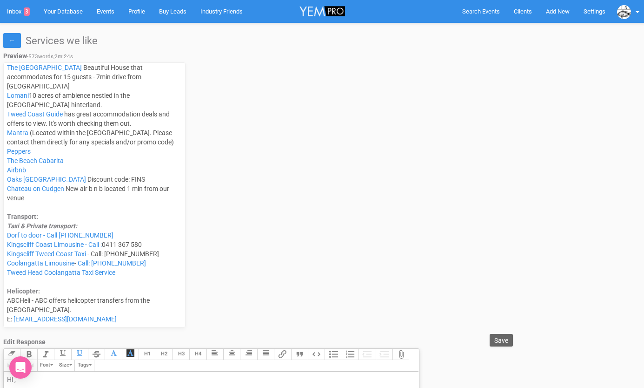
click at [44, 188] on div "Mantra (Located within the [GEOGRAPHIC_DATA]. Please contact them directly for …" at bounding box center [94, 225] width 175 height 195
click at [40, 185] on div "Mantra (Located within the [GEOGRAPHIC_DATA]. Please contact them directly for …" at bounding box center [94, 225] width 175 height 195
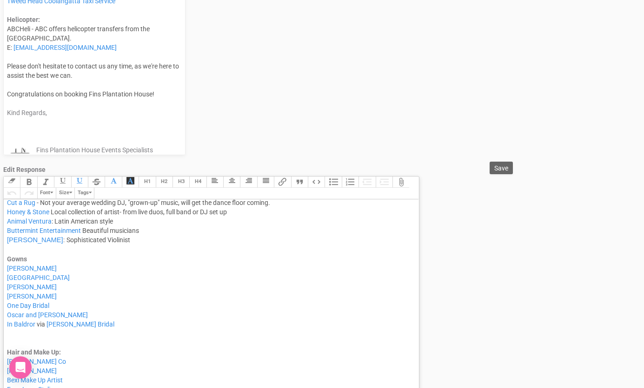
scroll to position [841, 0]
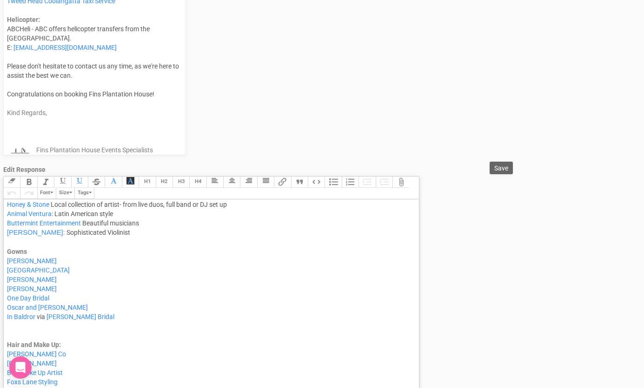
click at [41, 333] on div "Gowns [PERSON_NAME] Rue de Seine Bridal [PERSON_NAME] [PERSON_NAME] One Day Bri…" at bounding box center [210, 293] width 406 height 93
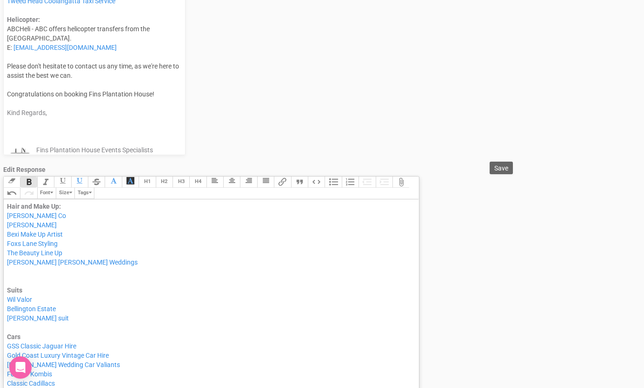
scroll to position [974, 0]
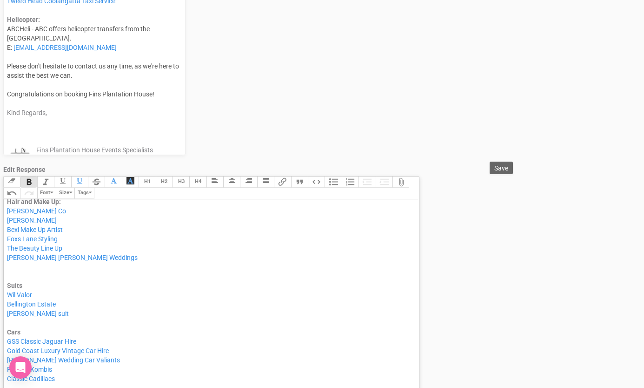
click at [24, 275] on div "Hair and Make Up: [PERSON_NAME] Co [PERSON_NAME] Bexi Make Up Artist Foxs Lane …" at bounding box center [210, 239] width 406 height 84
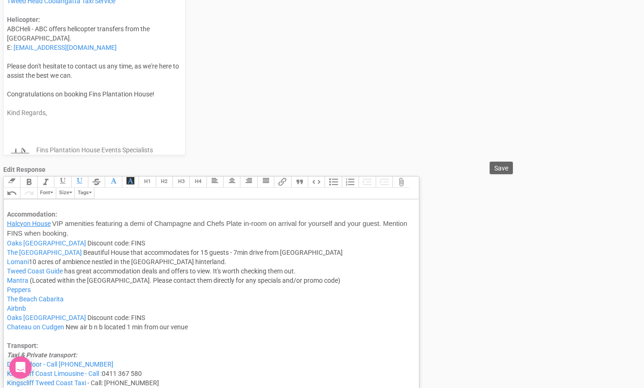
scroll to position [1413, 0]
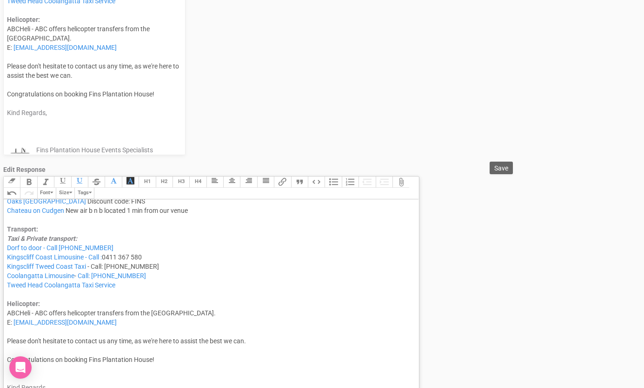
click at [40, 228] on div "Mantra (Located within the [GEOGRAPHIC_DATA]. Please contact them directly for …" at bounding box center [210, 242] width 406 height 167
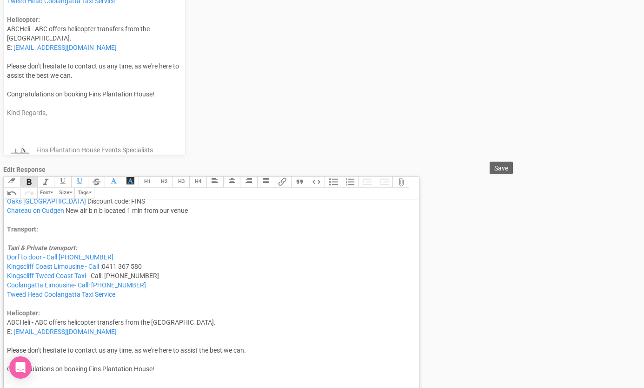
paste trix-editor "/strong><strong style="background-color: rgb(255, 255, 255); font-family: Robot…"
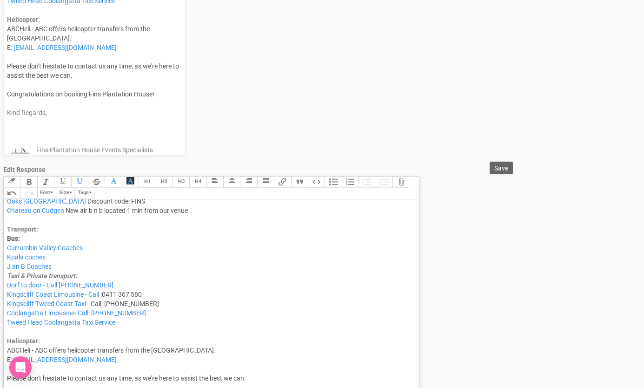
type trix-editor "<div>Hi ,<br><br>Thanks for your email. <br><br>Please find below our preferred…"
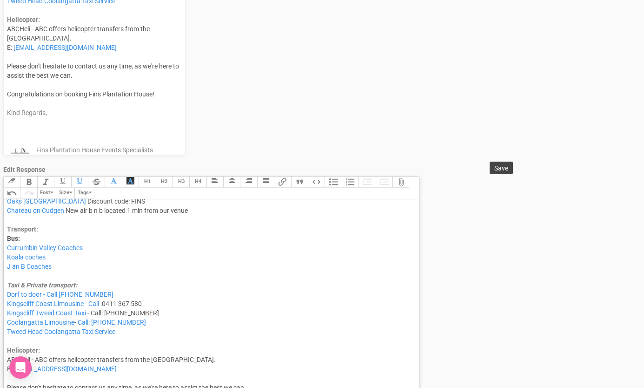
click at [497, 167] on span "Save" at bounding box center [502, 167] width 14 height 7
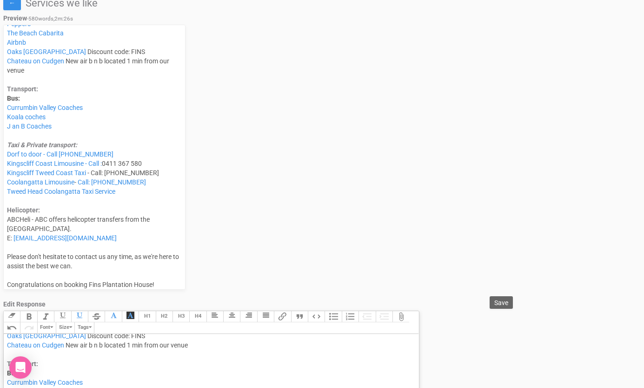
scroll to position [35, 0]
